Goal: Find specific page/section

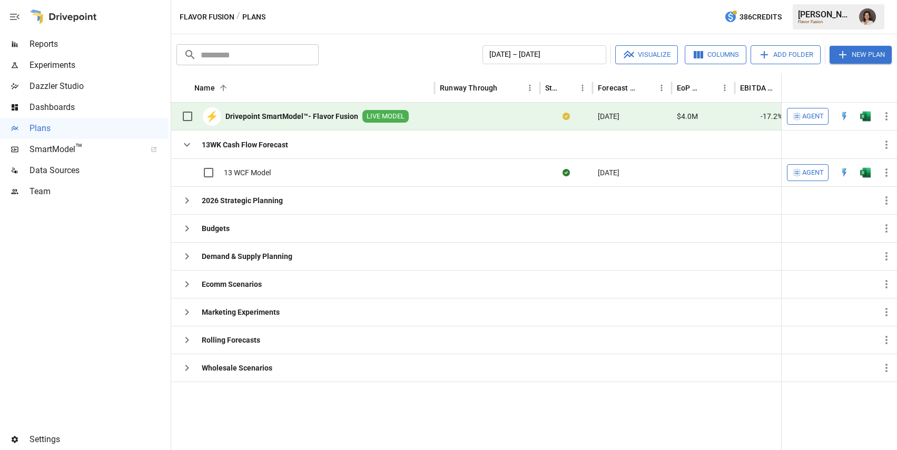
click at [122, 48] on span "Reports" at bounding box center [98, 44] width 139 height 13
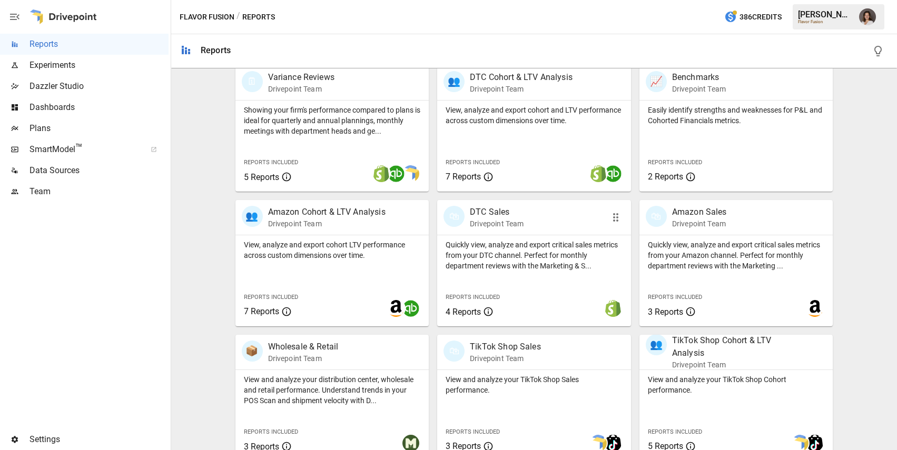
scroll to position [341, 0]
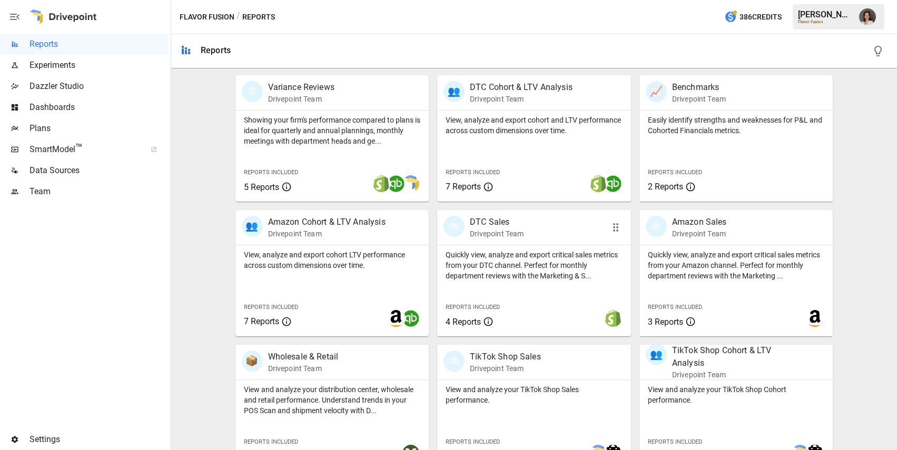
click at [550, 291] on div "Quickly view, analyze and export critical sales metrics from your DTC channel. …" at bounding box center [534, 290] width 194 height 91
